Goal: Task Accomplishment & Management: Manage account settings

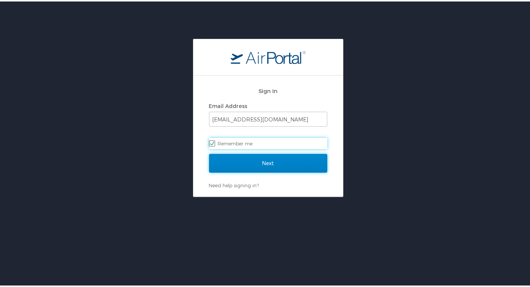
click at [292, 159] on input "Next" at bounding box center [268, 161] width 118 height 19
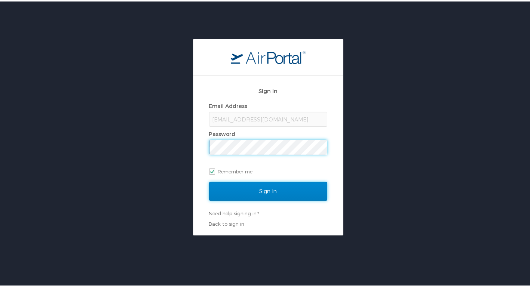
click at [286, 195] on input "Sign In" at bounding box center [268, 190] width 118 height 19
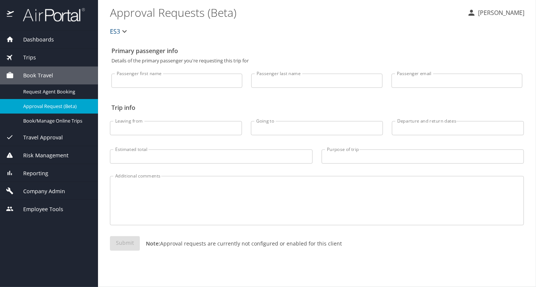
click at [71, 192] on div "Company Admin" at bounding box center [49, 191] width 86 height 8
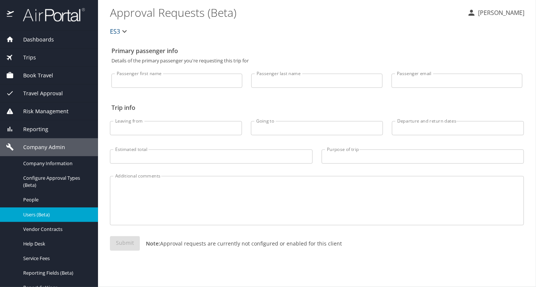
click at [65, 216] on span "Users (Beta)" at bounding box center [56, 214] width 66 height 7
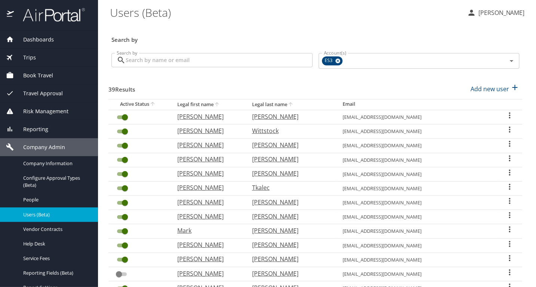
click at [505, 142] on icon "User Search Table" at bounding box center [509, 143] width 9 height 9
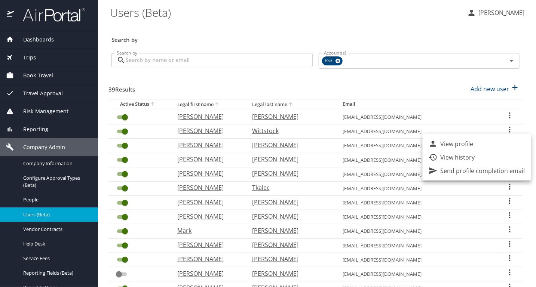
click at [462, 144] on p "View profile" at bounding box center [456, 143] width 33 height 9
select select "US"
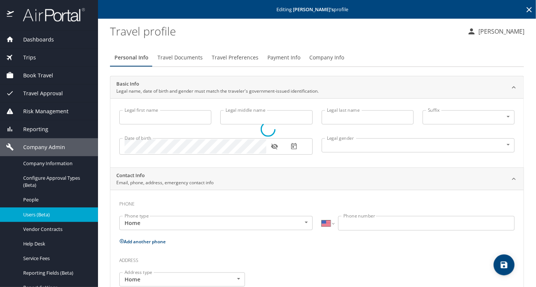
type input "[PERSON_NAME]"
type input "[DEMOGRAPHIC_DATA]"
type input "[PERSON_NAME]"
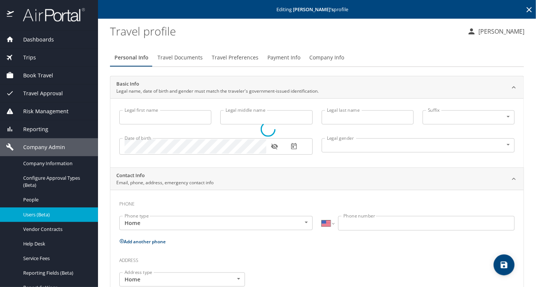
type input "[PERSON_NAME]"
type input "[PHONE_NUMBER]"
type input "[EMAIL_ADDRESS][DOMAIN_NAME]"
type input "[GEOGRAPHIC_DATA]"
type input "[US_STATE]"
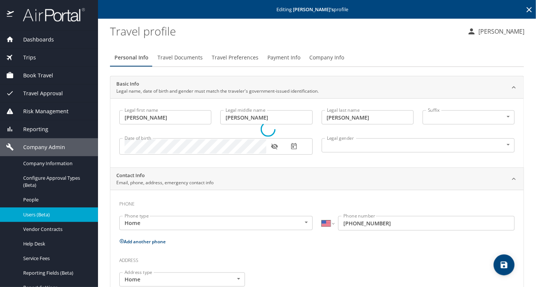
select select "US"
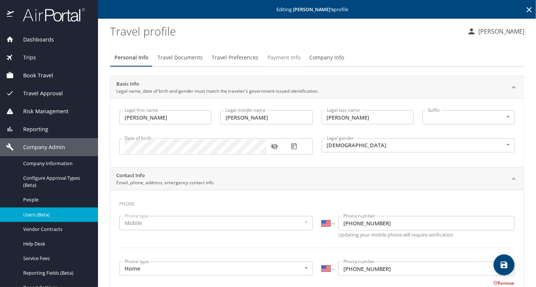
click at [276, 57] on span "Payment Info" at bounding box center [283, 57] width 33 height 9
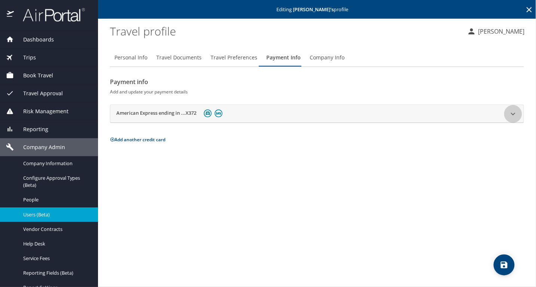
click at [513, 114] on icon at bounding box center [513, 113] width 4 height 3
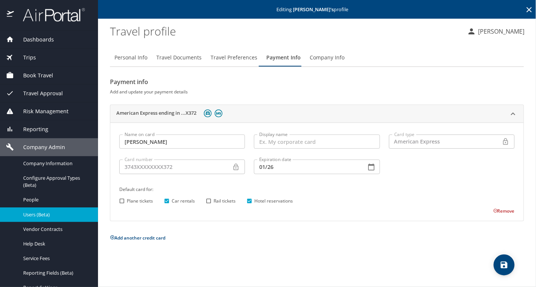
click at [158, 235] on button "Add another credit card" at bounding box center [137, 238] width 55 height 6
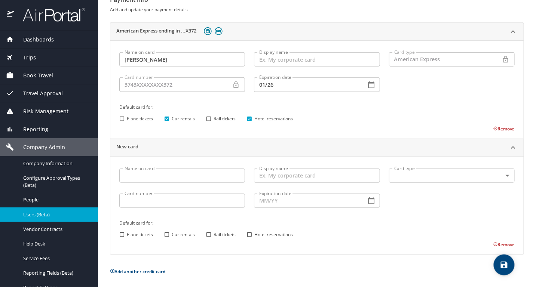
click at [509, 241] on div "Default card for: Plane tickets Car rentals Rail tickets Hotel reservations" at bounding box center [317, 230] width 404 height 30
click at [498, 248] on div "Name on card Name on card Display name Display name Card type ​ Card type Card …" at bounding box center [316, 206] width 413 height 98
click at [498, 246] on button "Remove" at bounding box center [503, 244] width 21 height 6
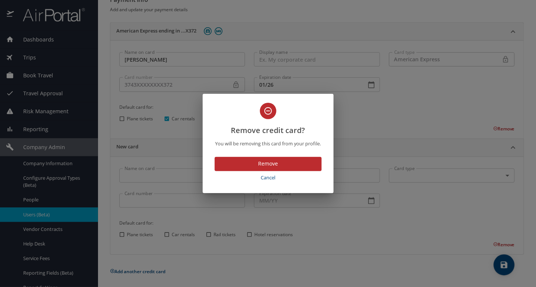
click at [291, 163] on span "Remove" at bounding box center [267, 163] width 95 height 9
